Goal: Task Accomplishment & Management: Manage account settings

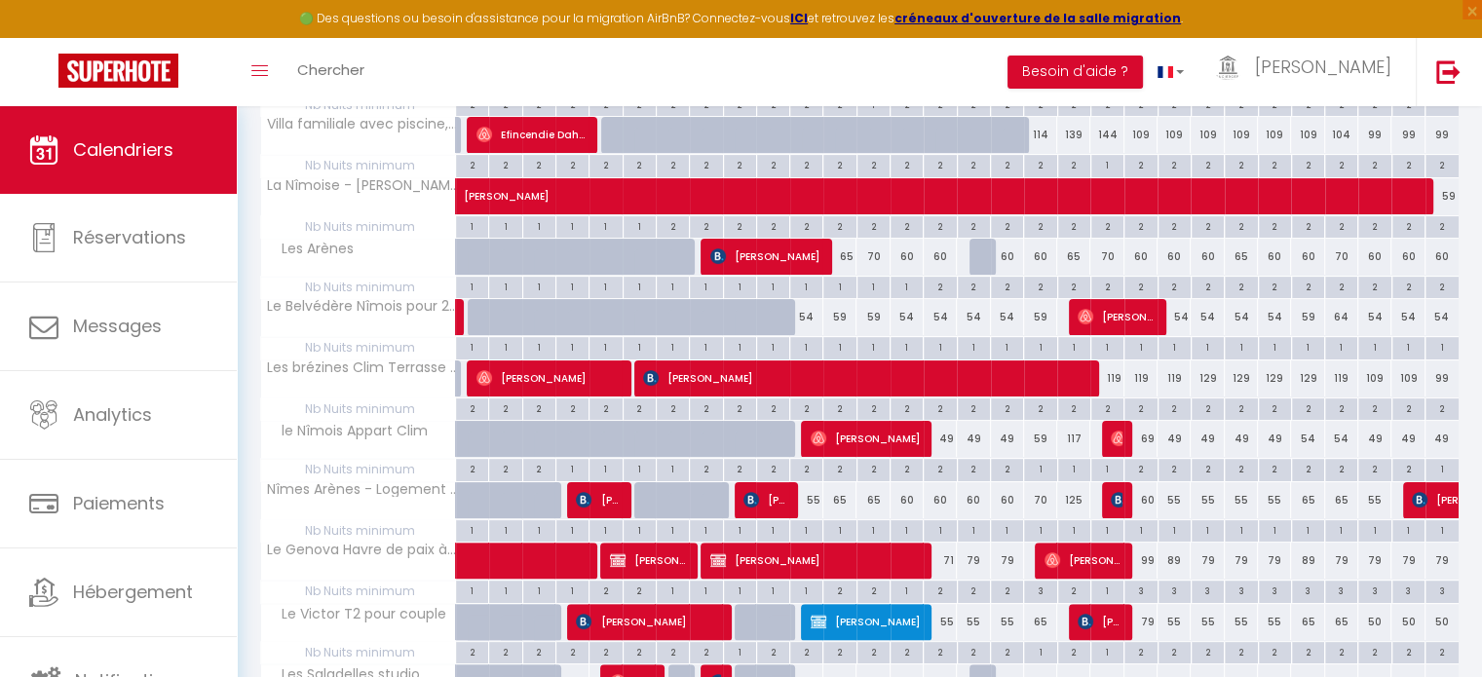
scroll to position [390, 0]
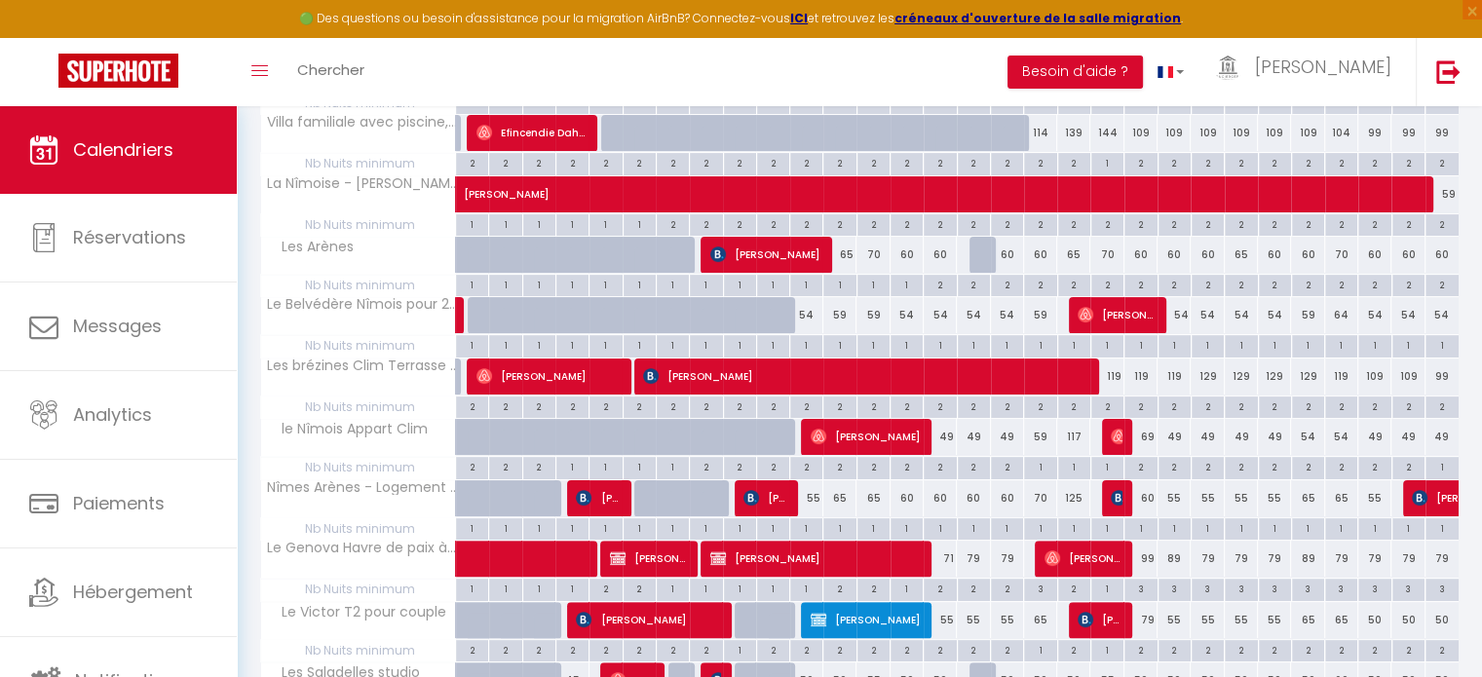
click at [1009, 321] on div "54" at bounding box center [1007, 315] width 33 height 36
type input "54"
select select "1"
type input "Mer 17 Septembre 2025"
type input "Jeu 18 Septembre 2025"
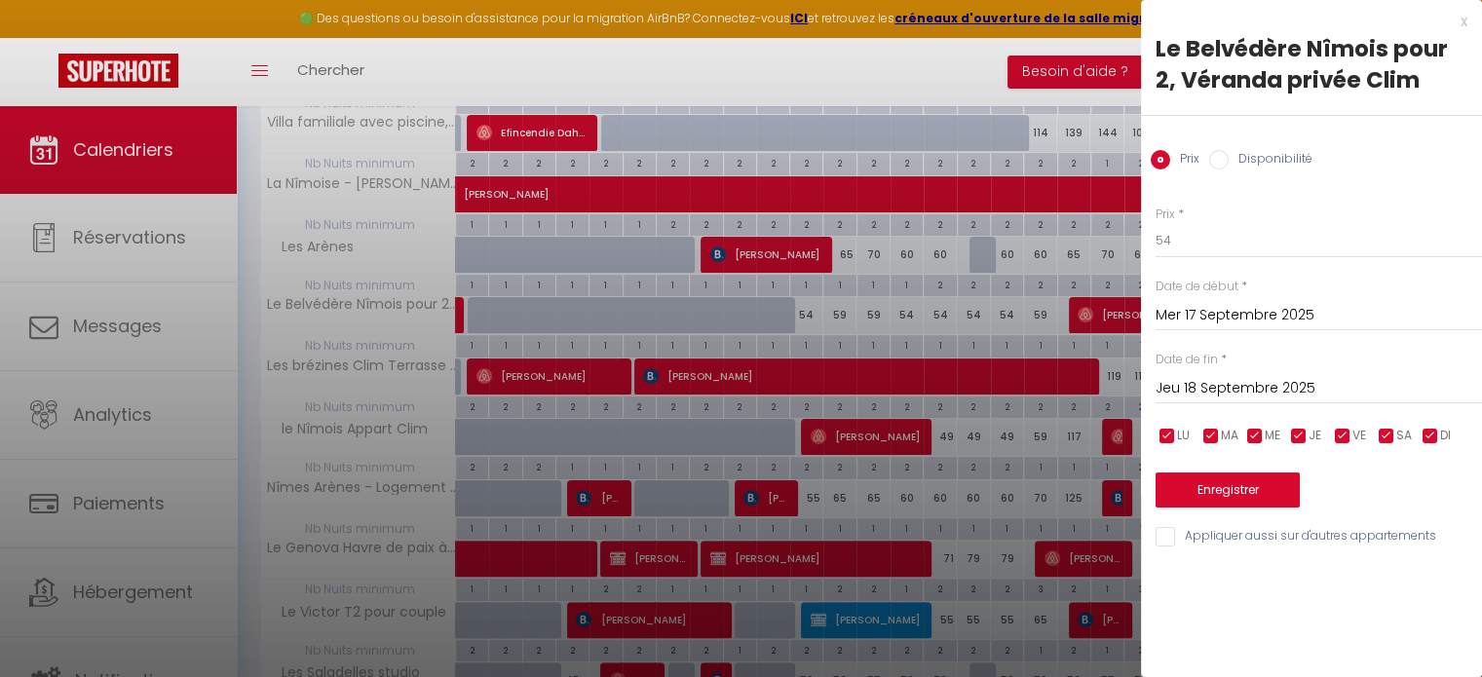
click at [1221, 158] on input "Disponibilité" at bounding box center [1218, 159] width 19 height 19
radio input "true"
radio input "false"
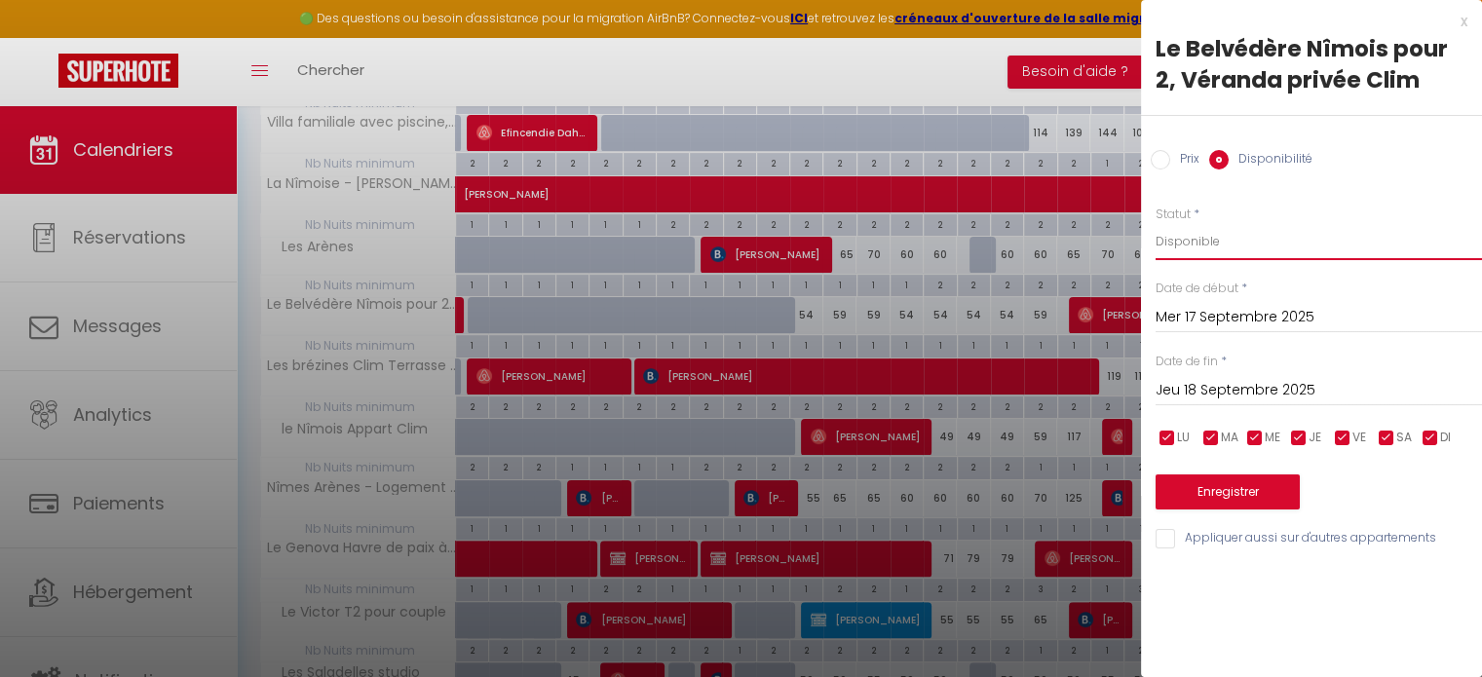
click at [1206, 241] on select "Disponible Indisponible" at bounding box center [1319, 241] width 326 height 37
select select "0"
click at [1156, 223] on select "Disponible Indisponible" at bounding box center [1319, 241] width 326 height 37
click at [1252, 489] on button "Enregistrer" at bounding box center [1228, 492] width 144 height 35
